Goal: Information Seeking & Learning: Learn about a topic

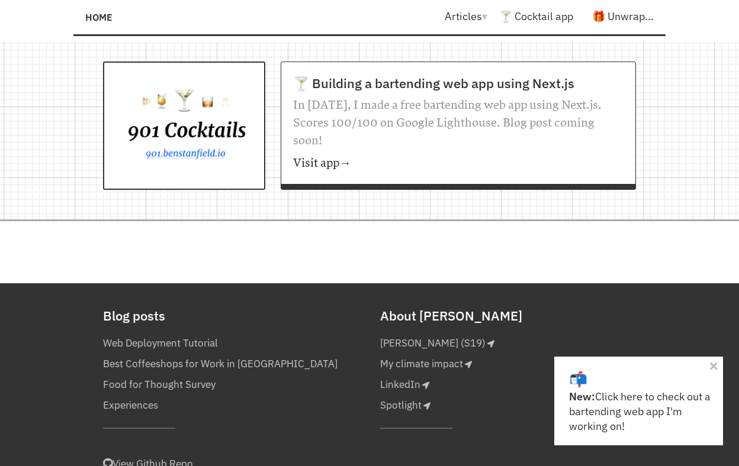
scroll to position [1163, 0]
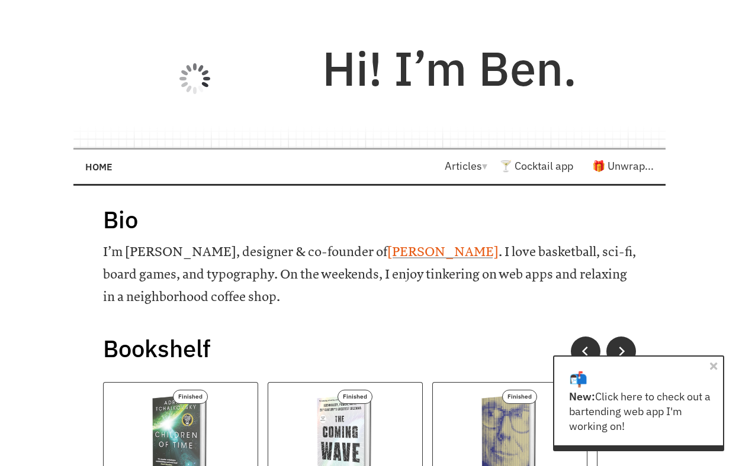
click at [387, 250] on link "[PERSON_NAME]" at bounding box center [442, 251] width 111 height 15
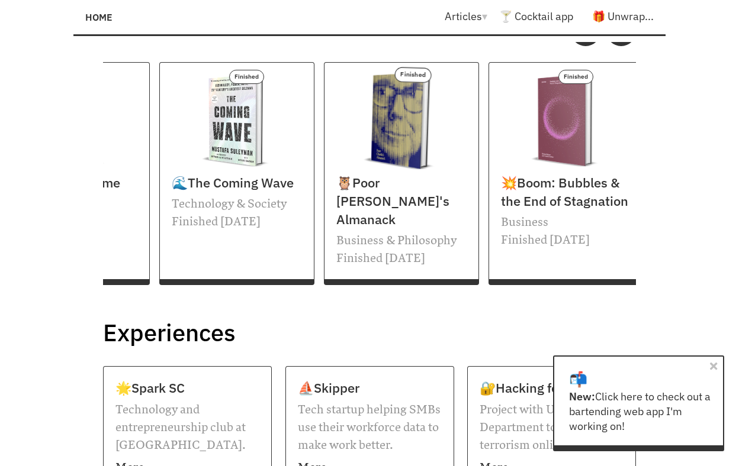
scroll to position [0, 130]
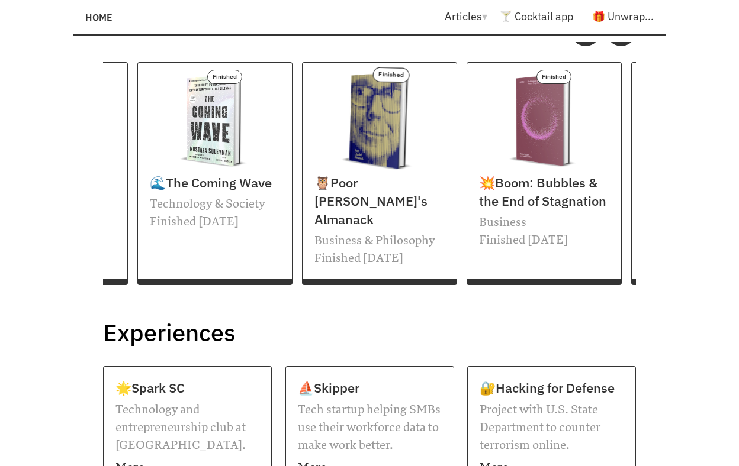
click at [353, 200] on span "Poor [PERSON_NAME]'s Almanack" at bounding box center [370, 201] width 113 height 54
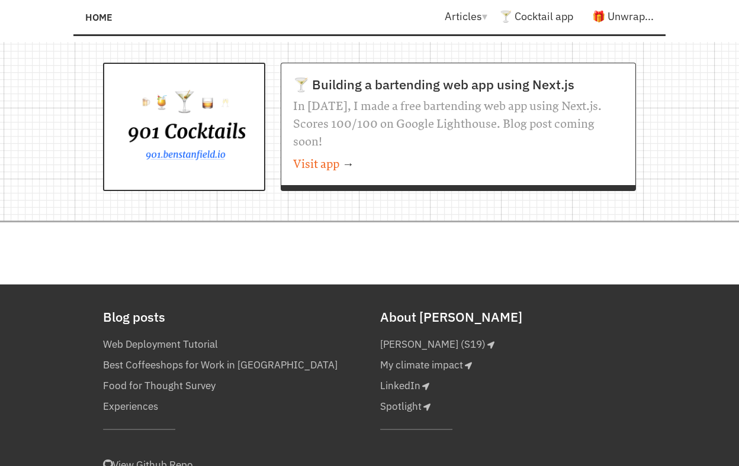
scroll to position [1150, 0]
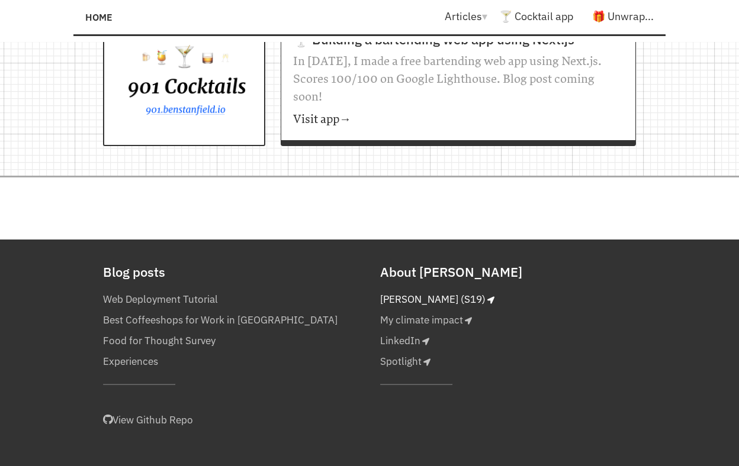
click at [430, 289] on link "[PERSON_NAME] (S19)" at bounding box center [437, 299] width 114 height 21
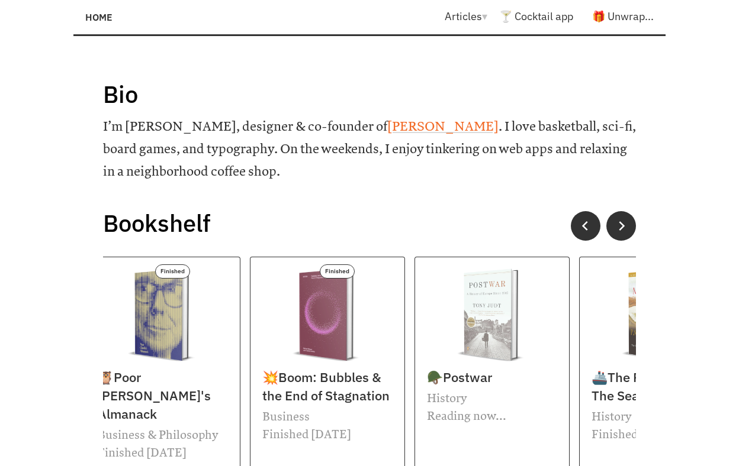
scroll to position [20, 0]
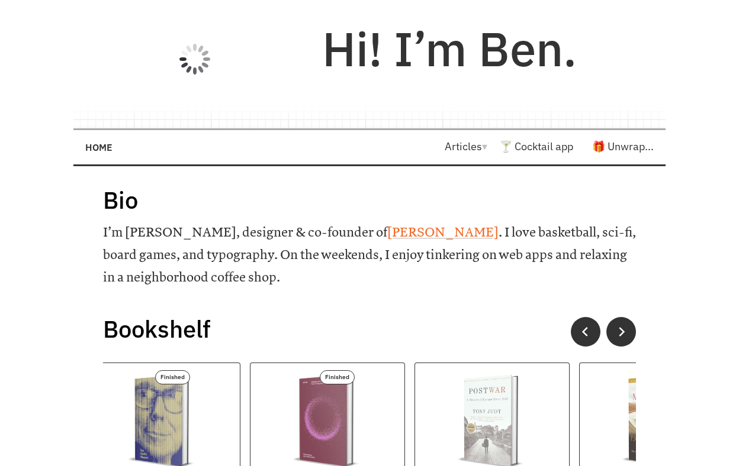
click at [465, 145] on link "Articles ▾" at bounding box center [472, 147] width 54 height 14
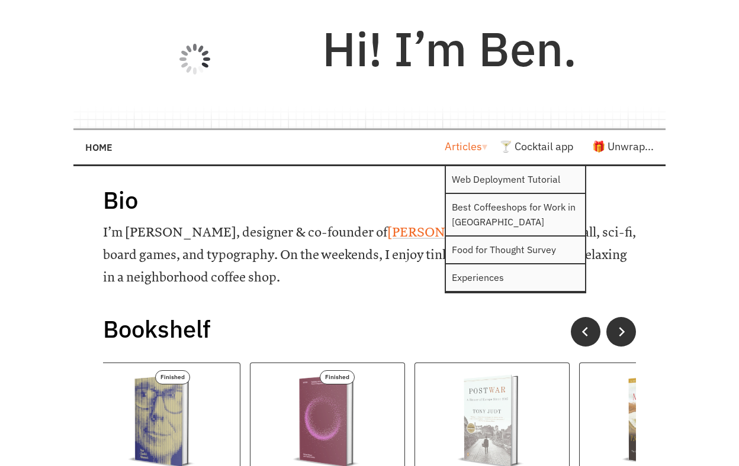
click at [161, 196] on h1 "Bio" at bounding box center [369, 200] width 533 height 31
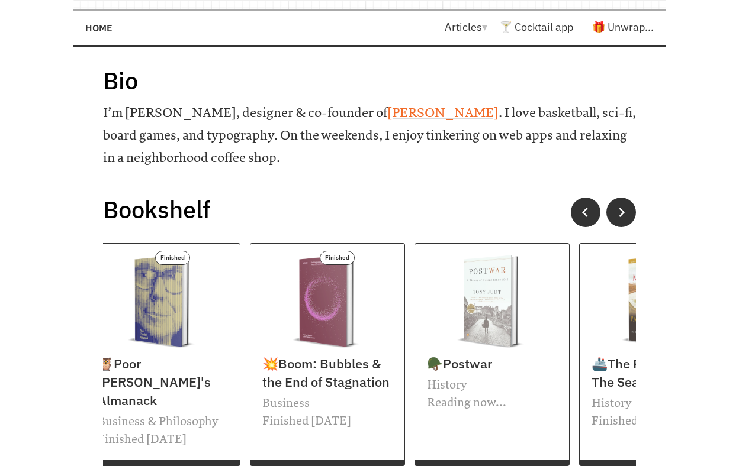
scroll to position [308, 0]
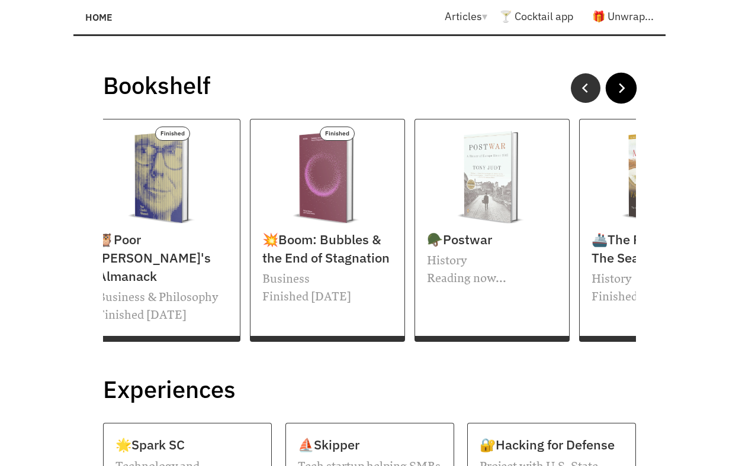
click at [613, 98] on button at bounding box center [621, 88] width 31 height 31
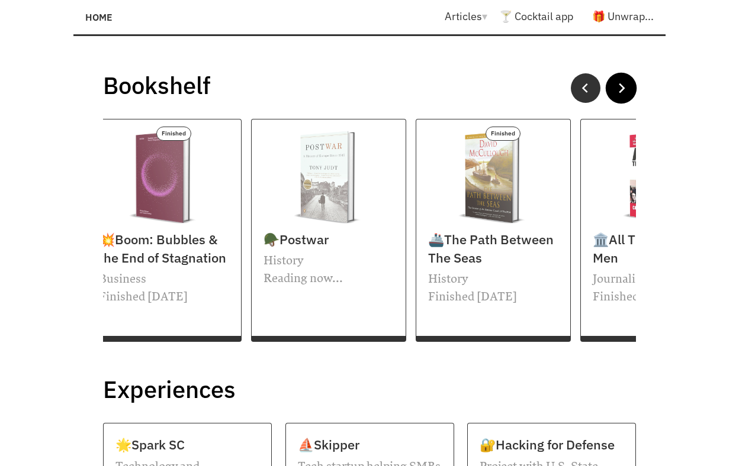
click at [613, 98] on button at bounding box center [621, 88] width 31 height 31
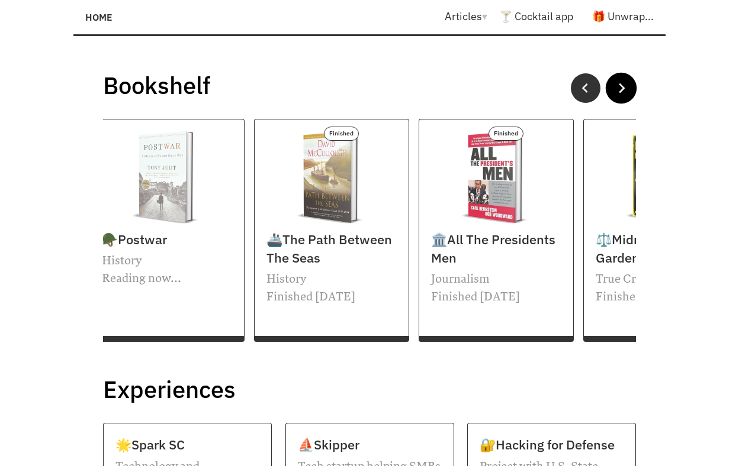
click at [613, 98] on button at bounding box center [621, 88] width 31 height 31
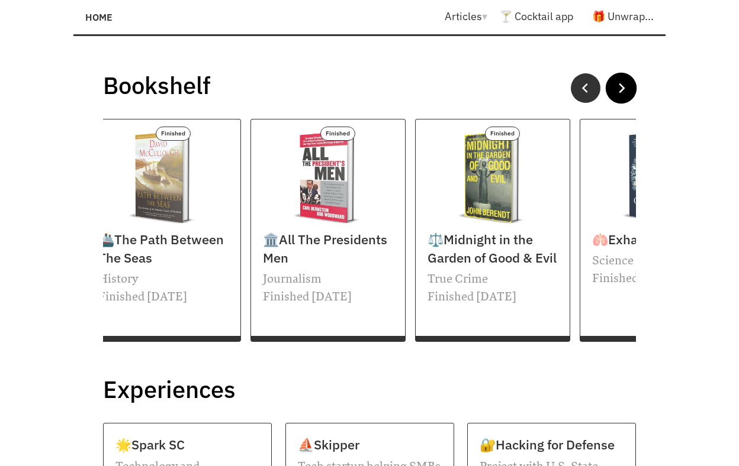
click at [613, 98] on button at bounding box center [621, 88] width 31 height 31
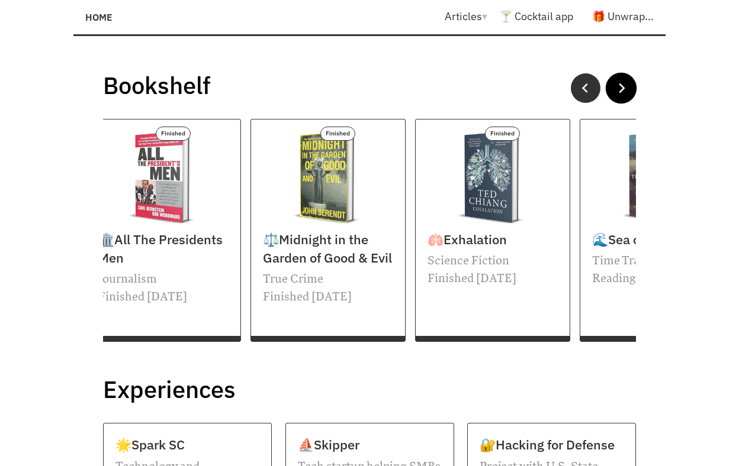
click at [613, 98] on button at bounding box center [621, 88] width 31 height 31
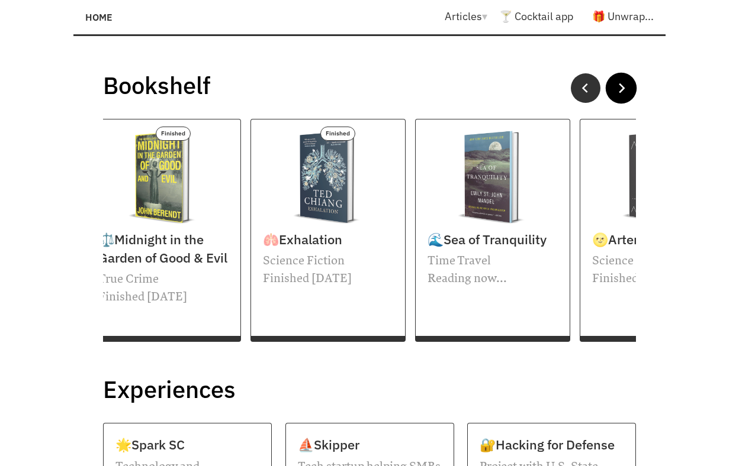
click at [613, 98] on button at bounding box center [621, 88] width 31 height 31
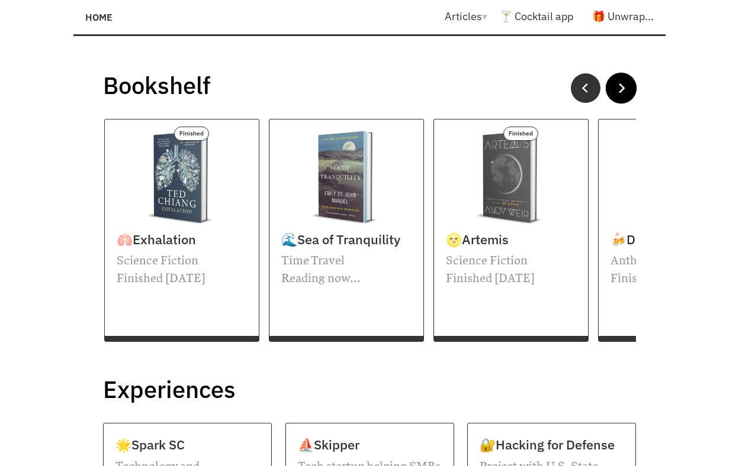
scroll to position [0, 1334]
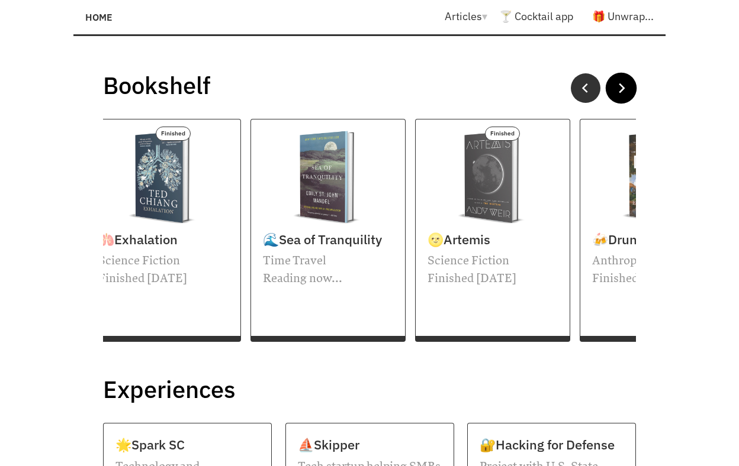
click at [617, 96] on button at bounding box center [621, 88] width 31 height 31
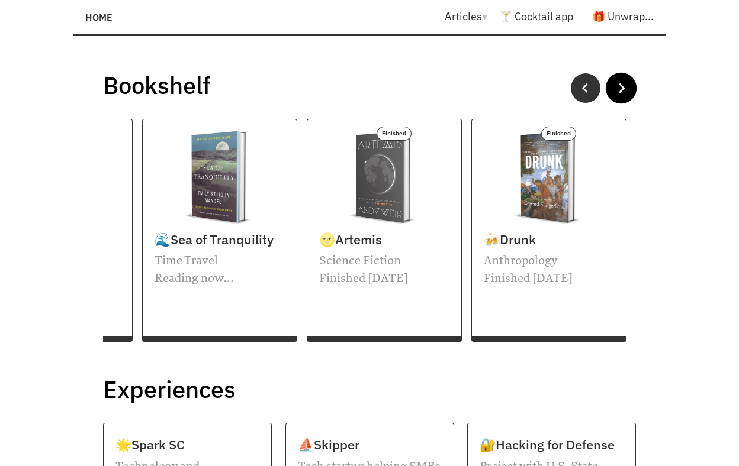
scroll to position [0, 1498]
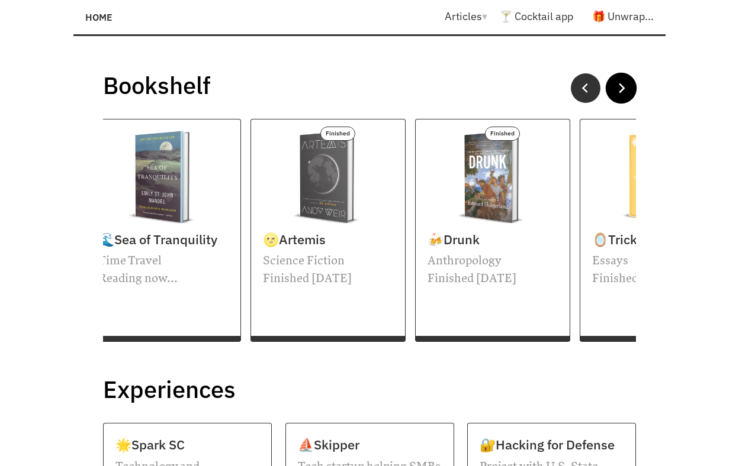
click at [617, 96] on button at bounding box center [621, 88] width 31 height 31
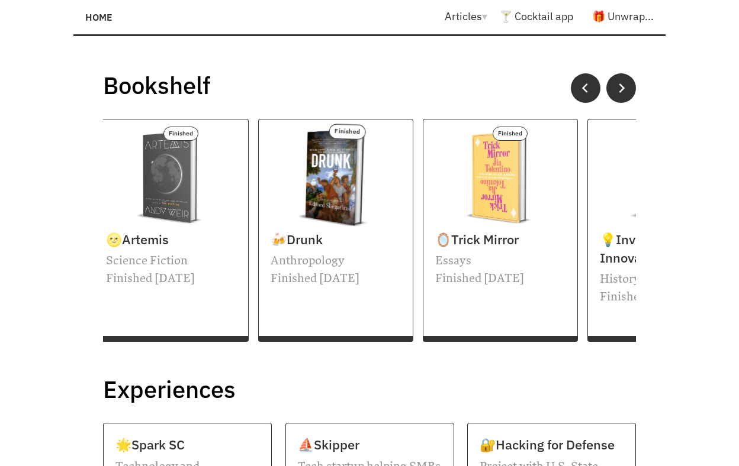
scroll to position [0, 1663]
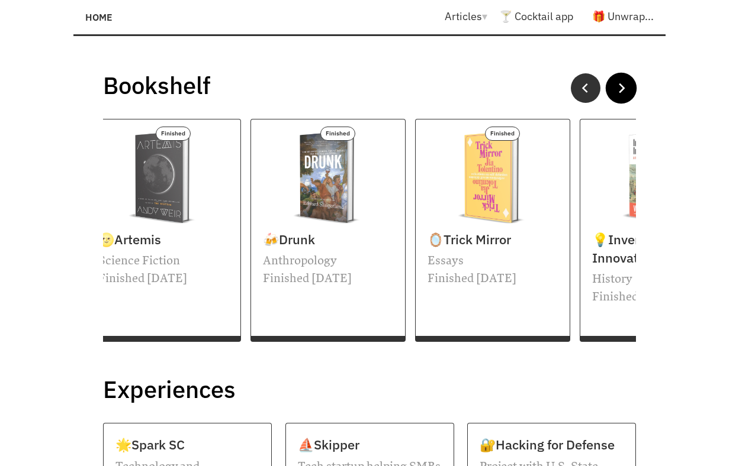
click at [617, 82] on button at bounding box center [621, 88] width 31 height 31
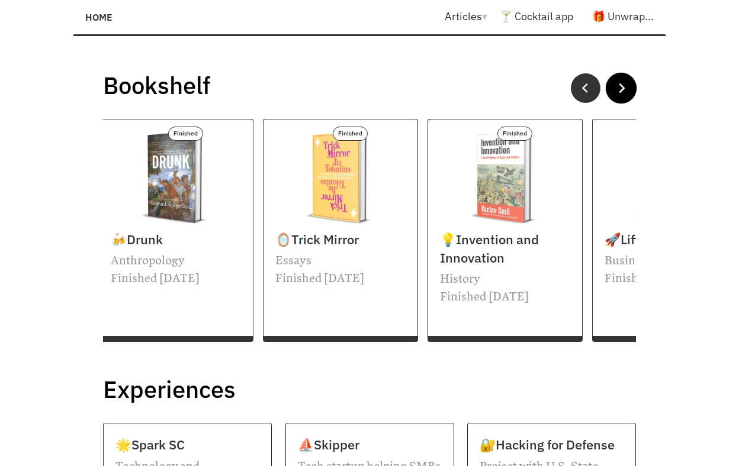
scroll to position [0, 1827]
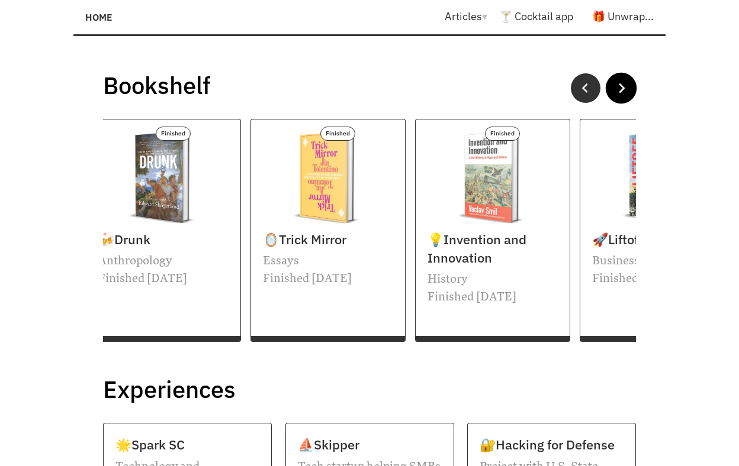
click at [617, 82] on button at bounding box center [621, 88] width 31 height 31
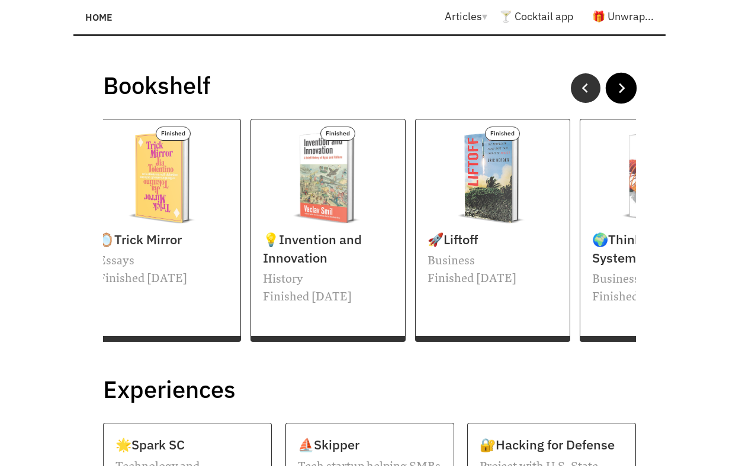
click at [617, 82] on button at bounding box center [621, 88] width 31 height 31
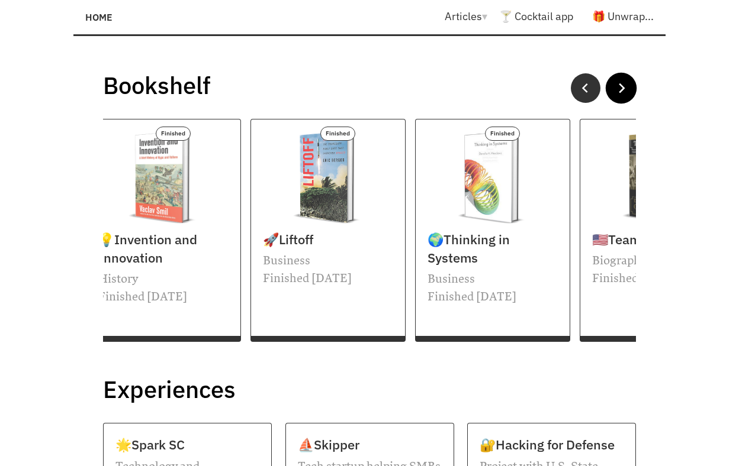
click at [617, 82] on button at bounding box center [621, 88] width 31 height 31
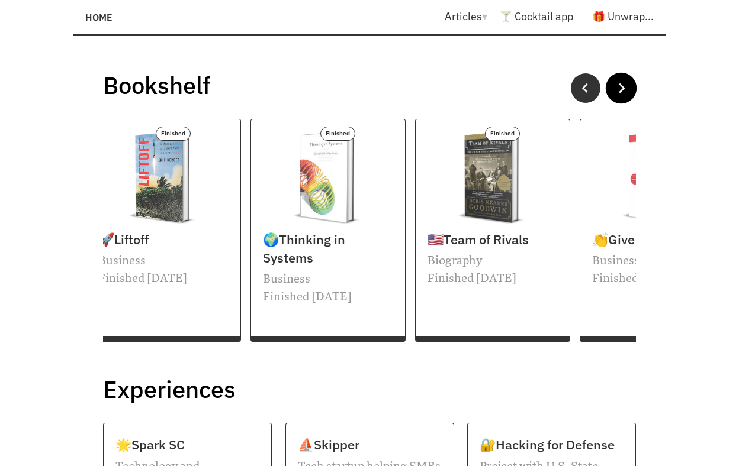
click at [617, 82] on button at bounding box center [621, 88] width 31 height 31
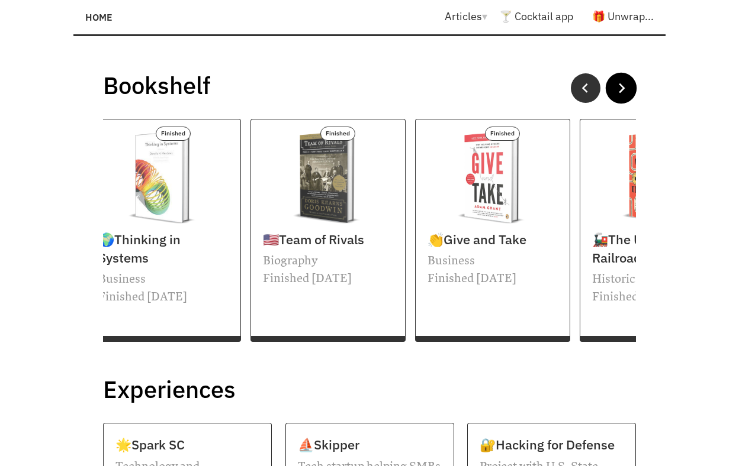
click at [617, 82] on button at bounding box center [621, 88] width 31 height 31
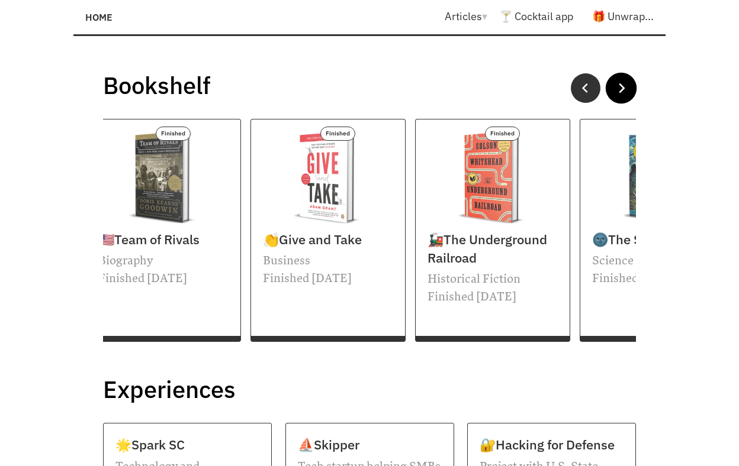
click at [617, 82] on button at bounding box center [621, 88] width 31 height 31
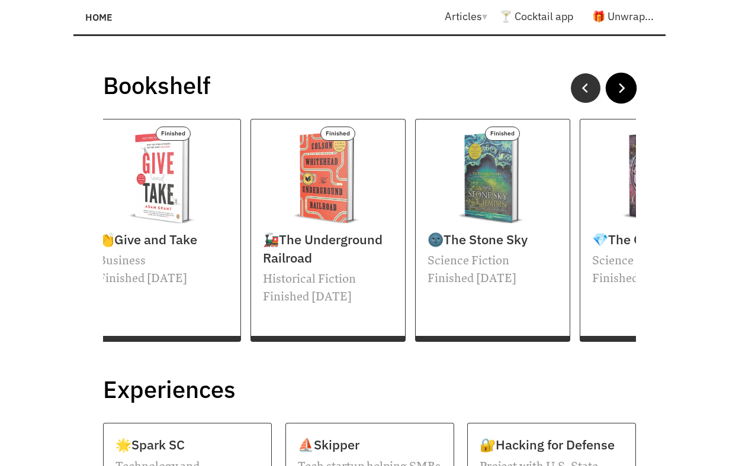
click at [617, 83] on button at bounding box center [621, 88] width 31 height 31
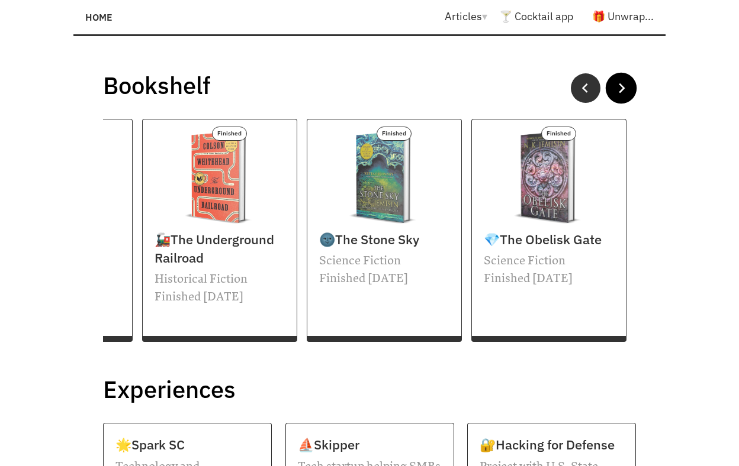
scroll to position [0, 2979]
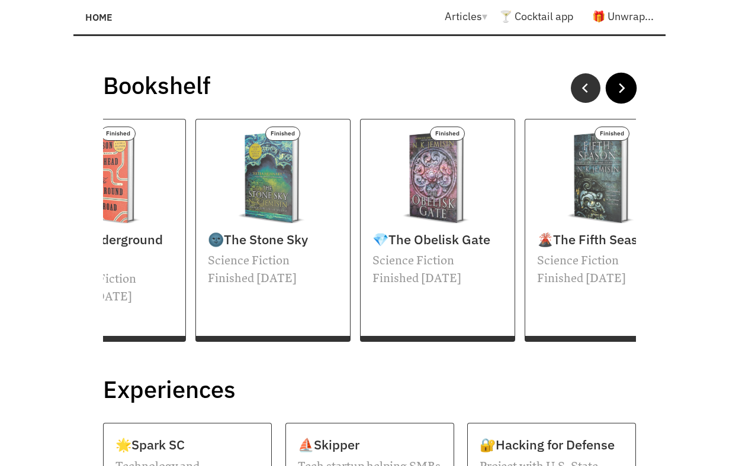
click at [617, 83] on button at bounding box center [621, 88] width 31 height 31
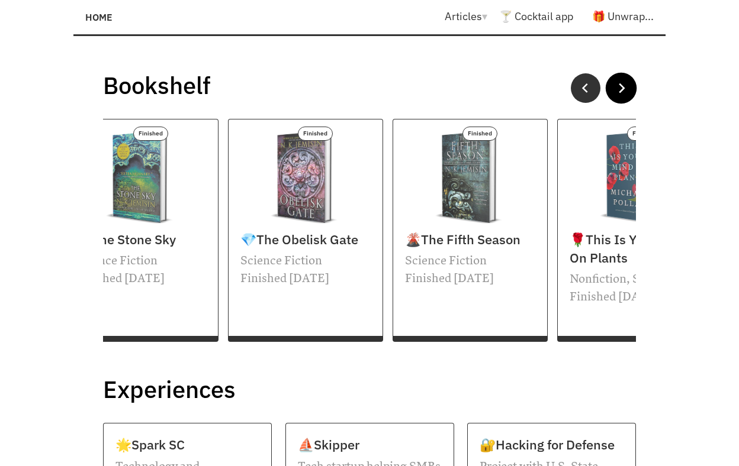
scroll to position [0, 3202]
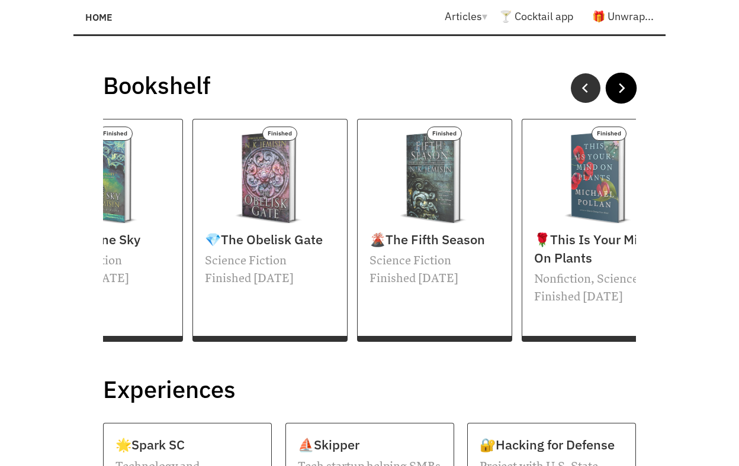
click at [617, 83] on button at bounding box center [621, 88] width 31 height 31
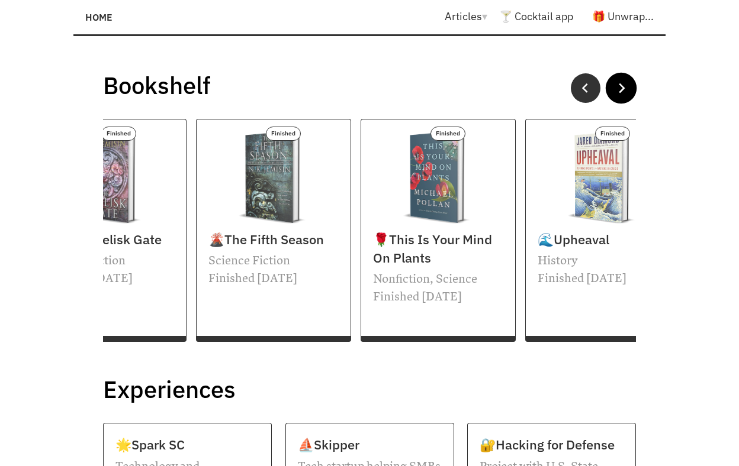
scroll to position [0, 3366]
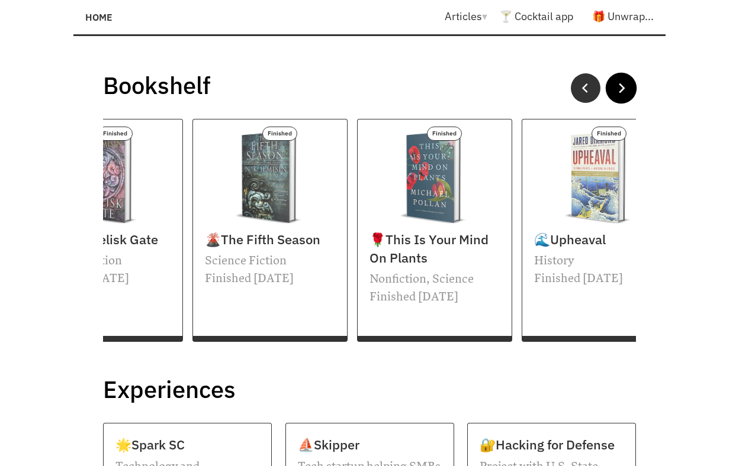
click at [617, 83] on button at bounding box center [621, 88] width 31 height 31
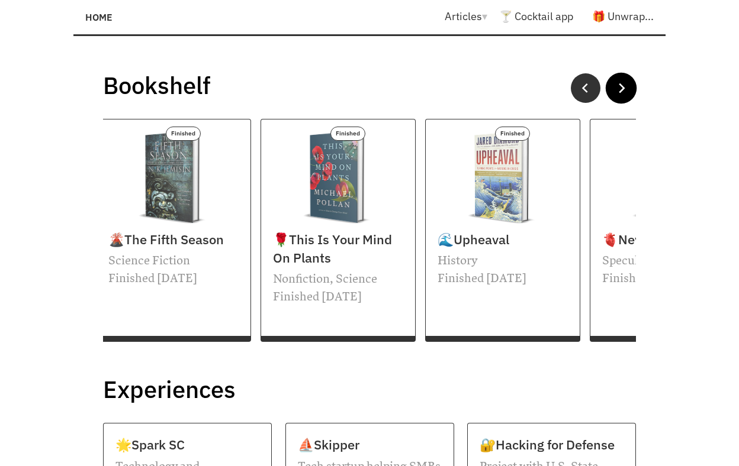
scroll to position [0, 3531]
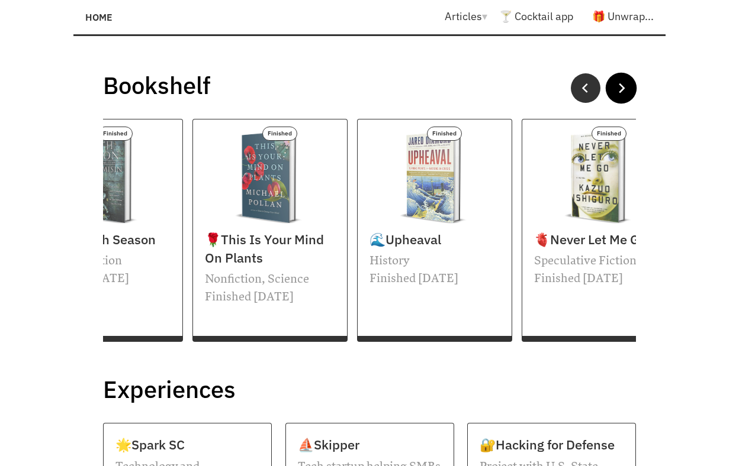
click at [617, 83] on button at bounding box center [621, 88] width 31 height 31
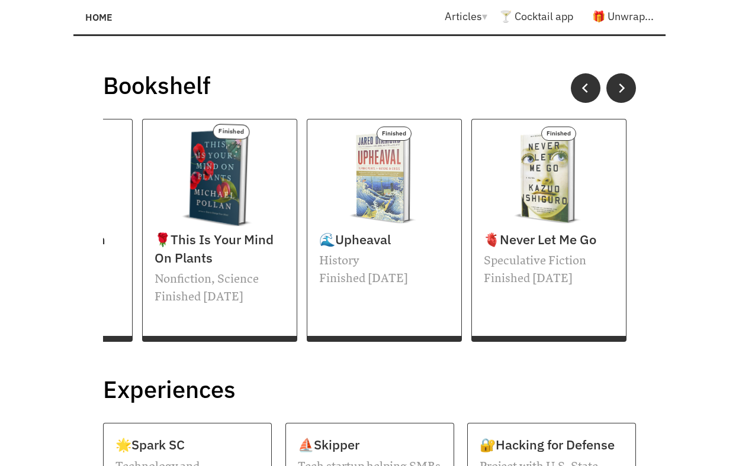
scroll to position [0, 3596]
click at [195, 218] on div at bounding box center [220, 179] width 140 height 128
